Goal: Navigation & Orientation: Find specific page/section

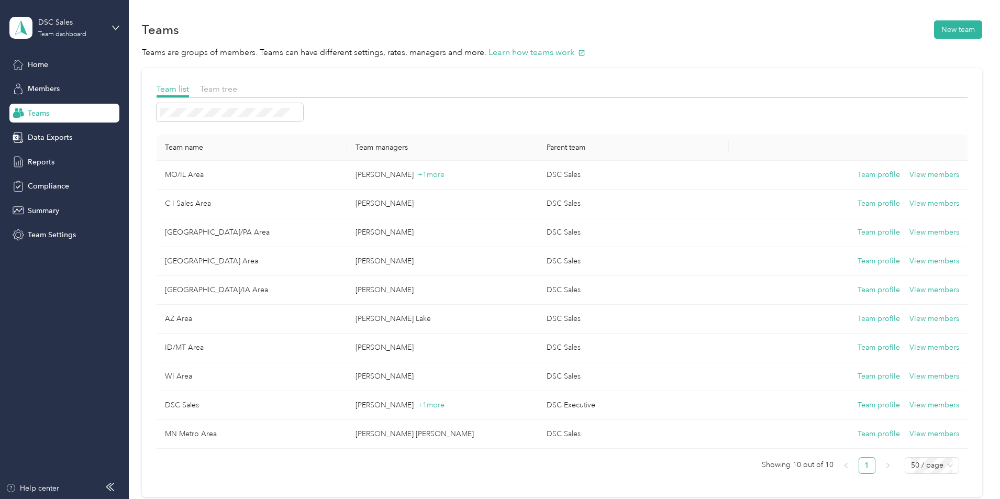
scroll to position [52, 0]
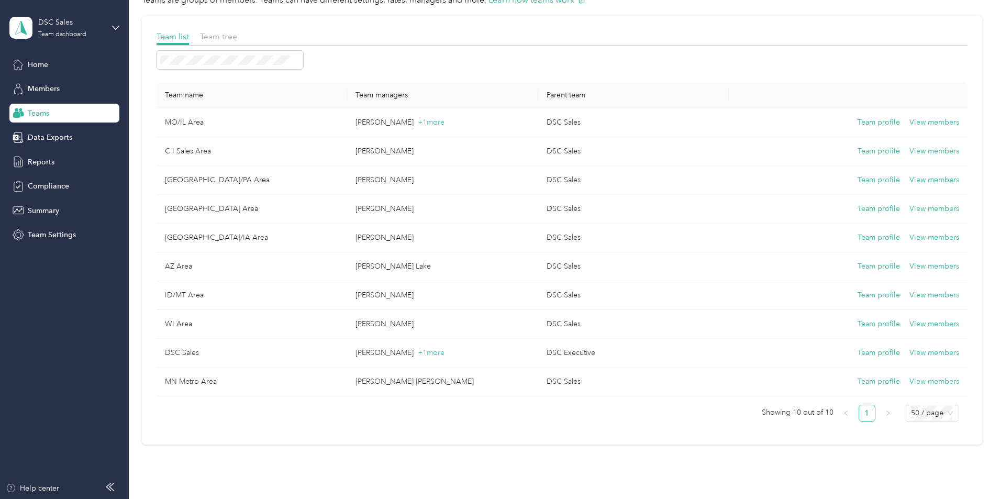
click at [52, 114] on div "Teams" at bounding box center [64, 113] width 110 height 19
click at [50, 91] on span "Members" at bounding box center [44, 88] width 32 height 11
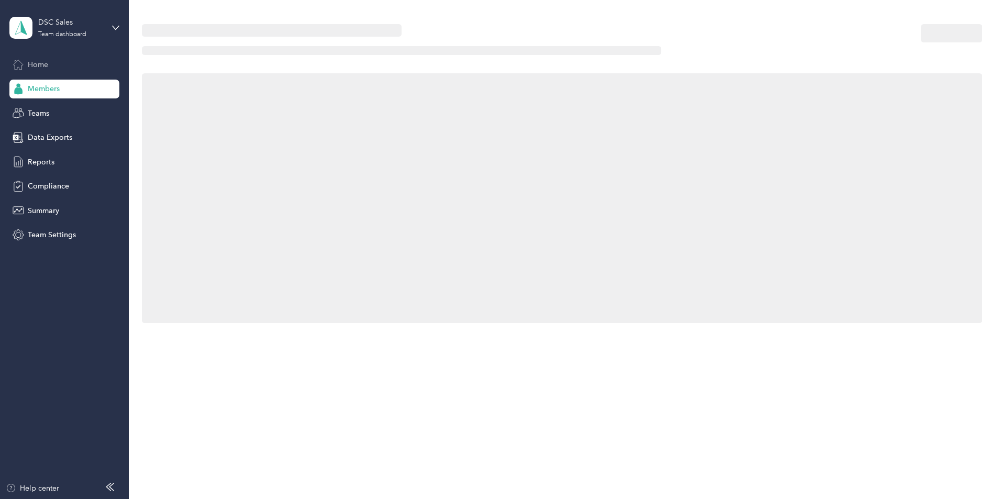
click at [43, 64] on span "Home" at bounding box center [38, 64] width 20 height 11
